Goal: Task Accomplishment & Management: Manage account settings

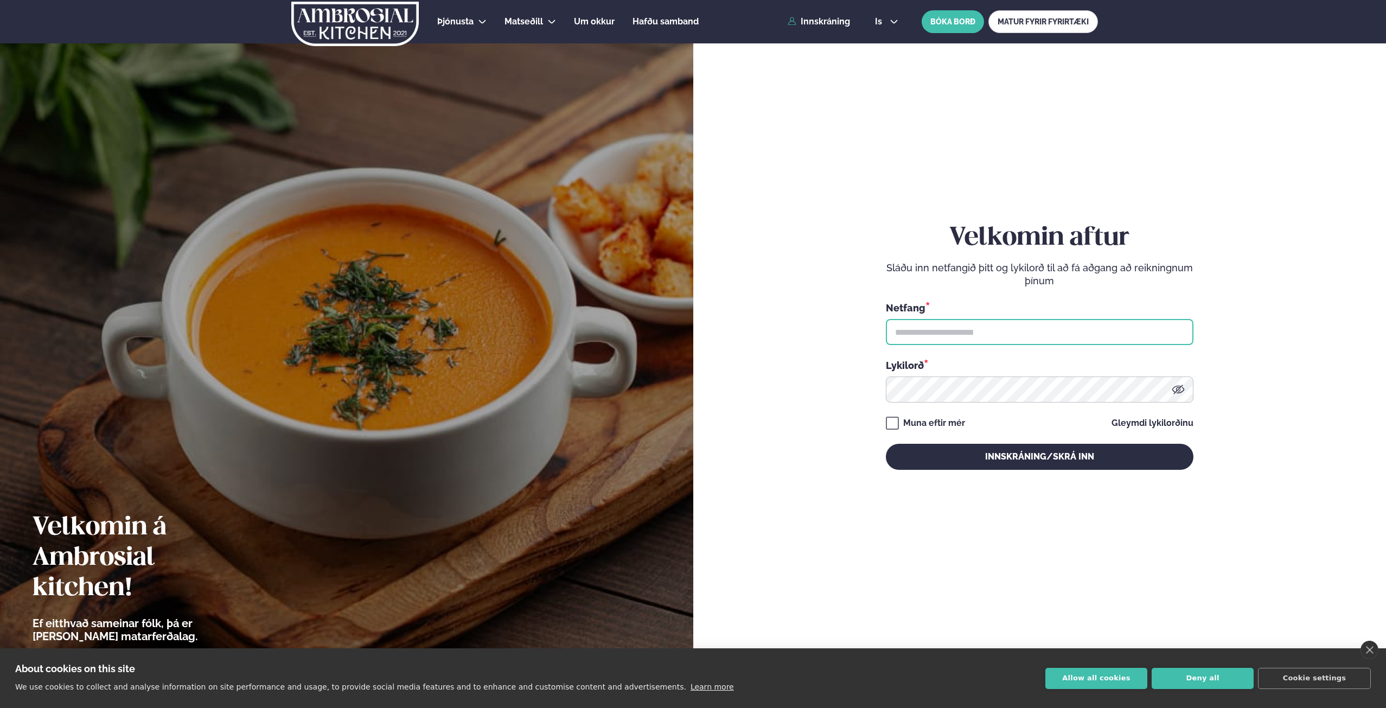
click at [951, 330] on input "text" at bounding box center [1040, 332] width 308 height 26
type input "**********"
click at [886, 444] on button "Innskráning/Skrá inn" at bounding box center [1040, 457] width 308 height 26
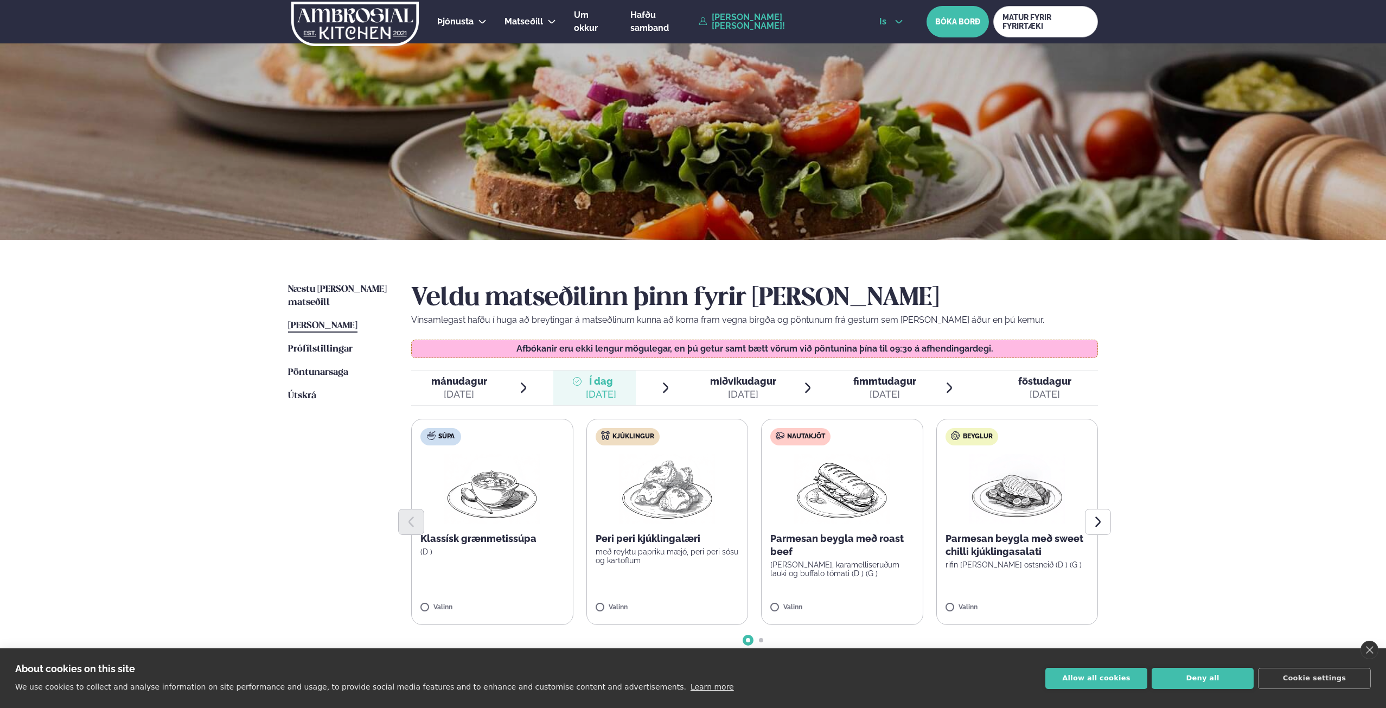
click at [879, 19] on span "is" at bounding box center [884, 21] width 10 height 9
click at [882, 40] on link "en" at bounding box center [891, 41] width 41 height 22
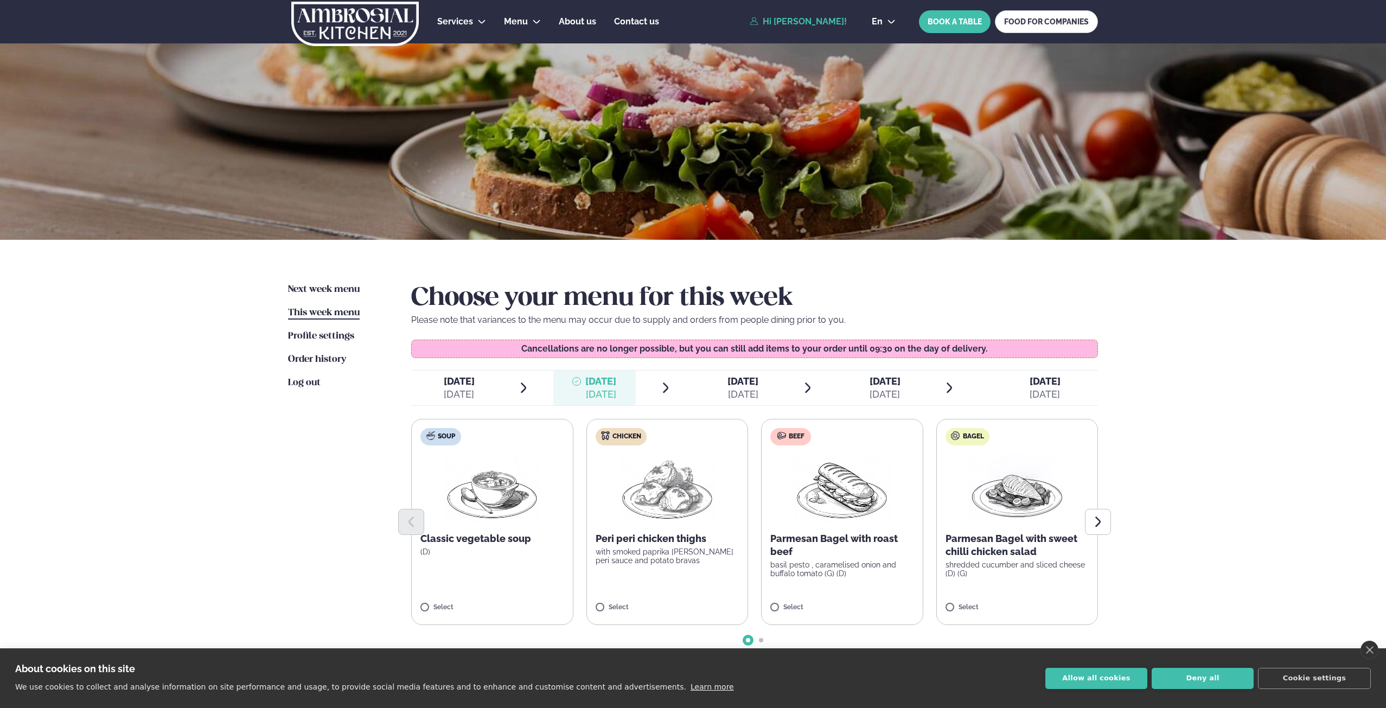
scroll to position [54, 0]
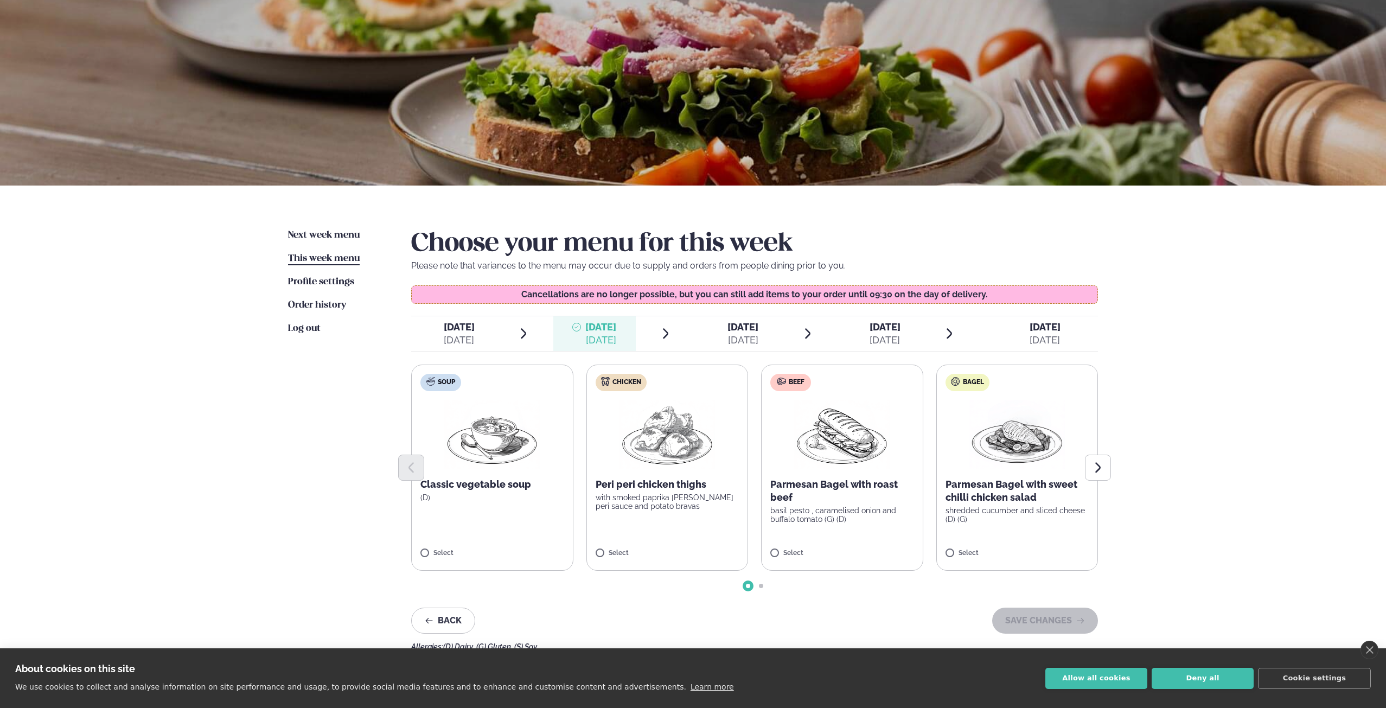
click at [322, 258] on span "This week menu" at bounding box center [324, 258] width 72 height 9
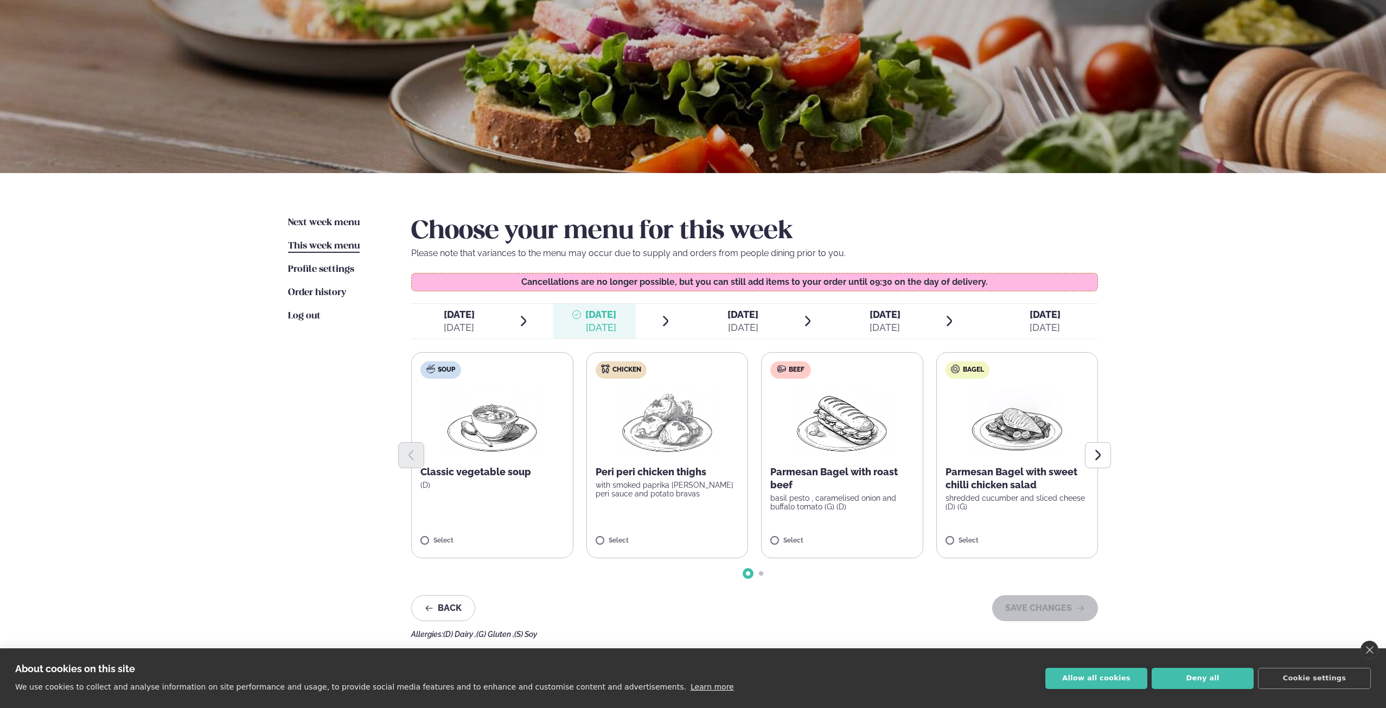
scroll to position [109, 0]
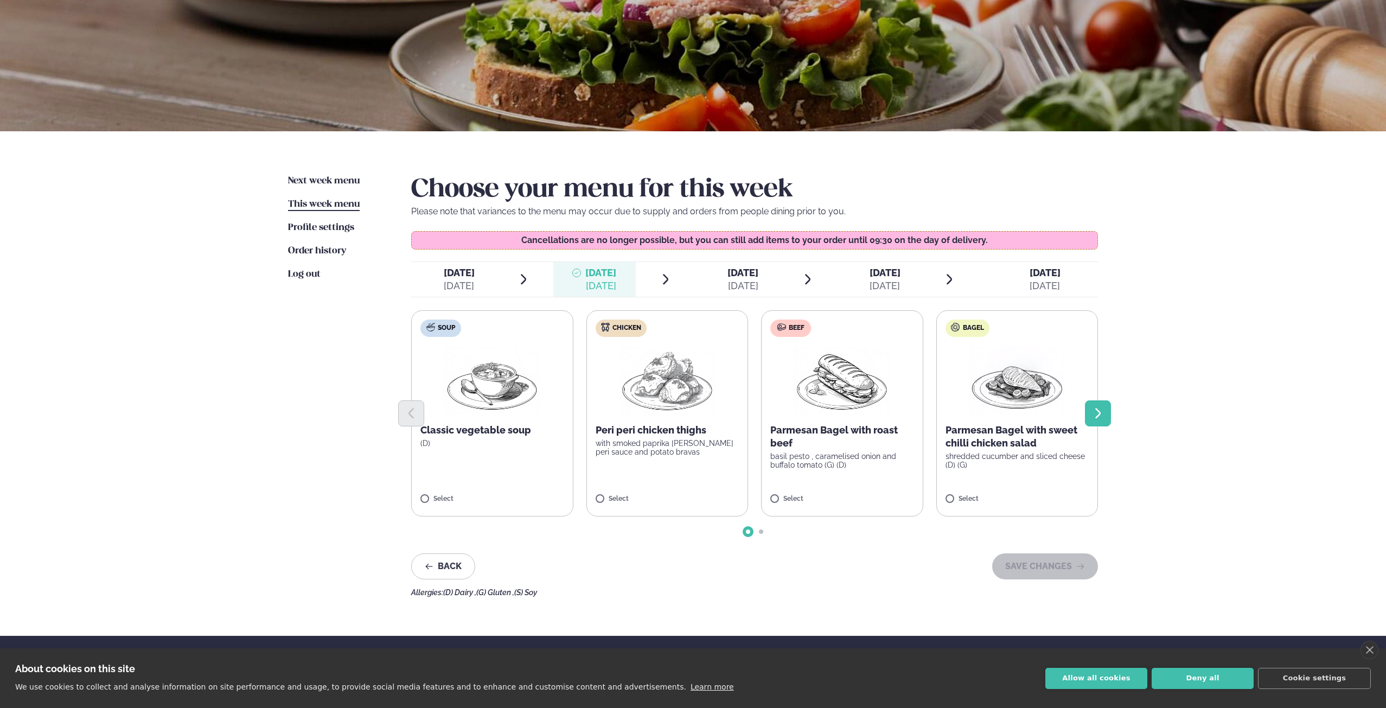
click at [1106, 413] on button "Next slide" at bounding box center [1098, 413] width 26 height 26
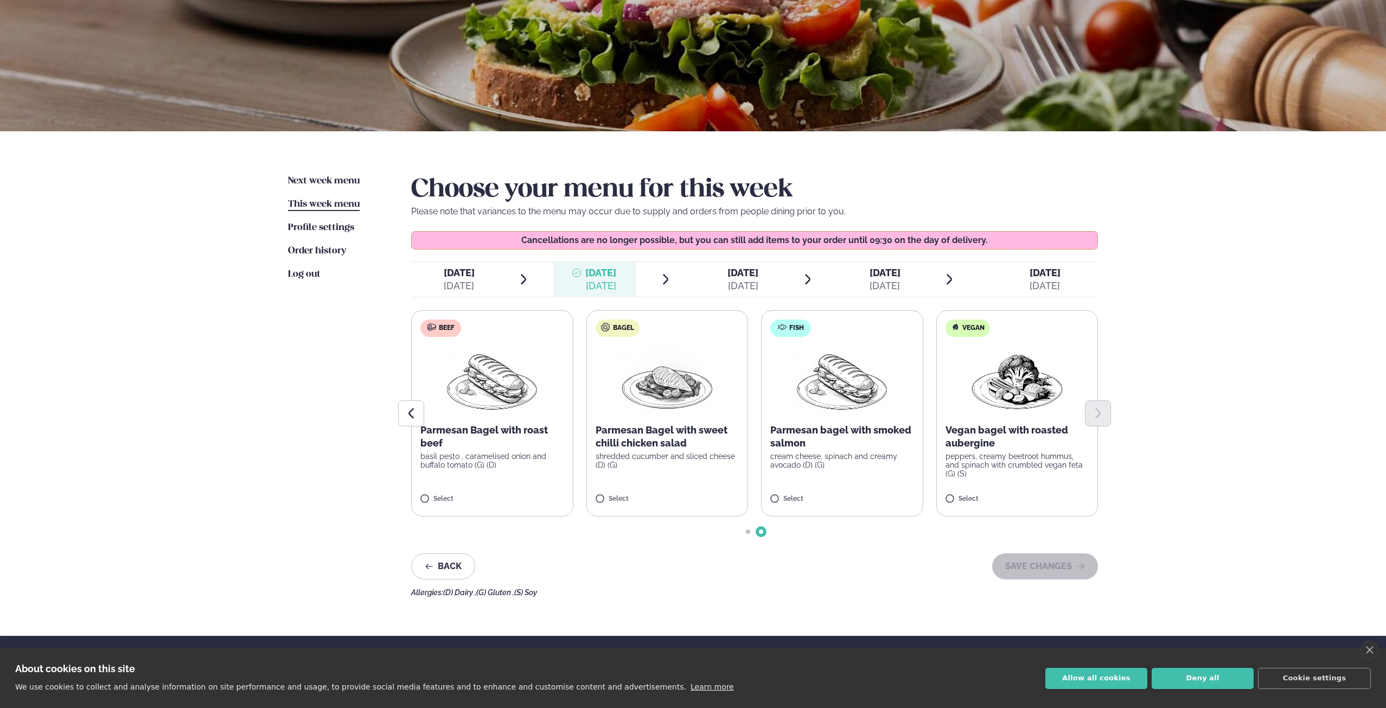
click at [672, 408] on div at bounding box center [754, 413] width 687 height 26
click at [652, 356] on img at bounding box center [667, 380] width 95 height 69
click at [1056, 560] on button "SAVE CHANGES" at bounding box center [1045, 566] width 106 height 26
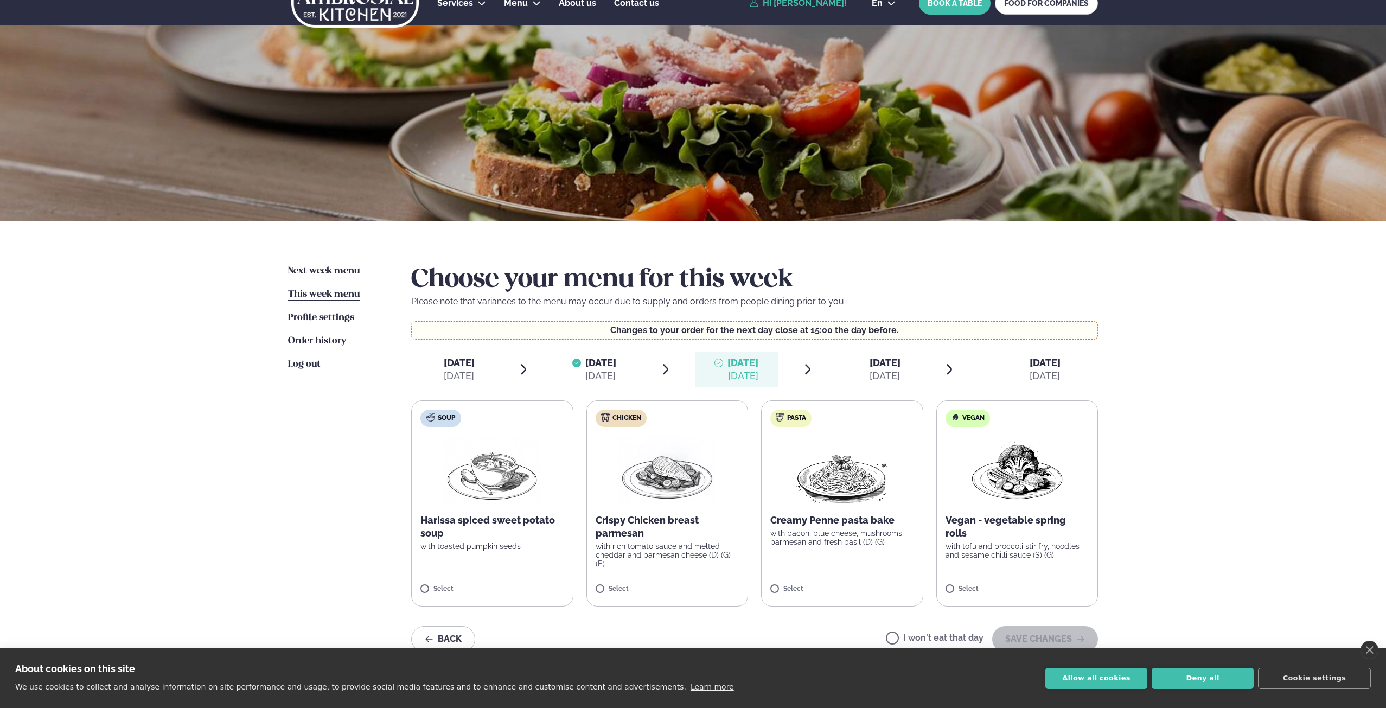
scroll to position [0, 0]
